Goal: Transaction & Acquisition: Purchase product/service

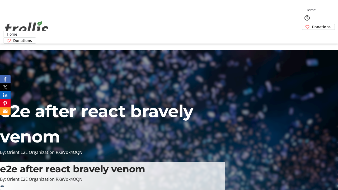
click at [312, 24] on span "Donations" at bounding box center [321, 27] width 19 height 6
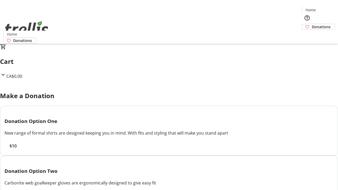
click at [17, 149] on span "$10" at bounding box center [13, 146] width 7 height 6
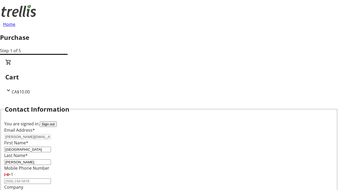
select select "BC"
select select "CA"
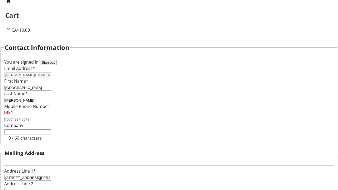
type input "Kelowna"
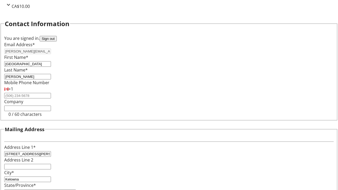
type input "V1Y 0C2"
